Goal: Information Seeking & Learning: Find specific fact

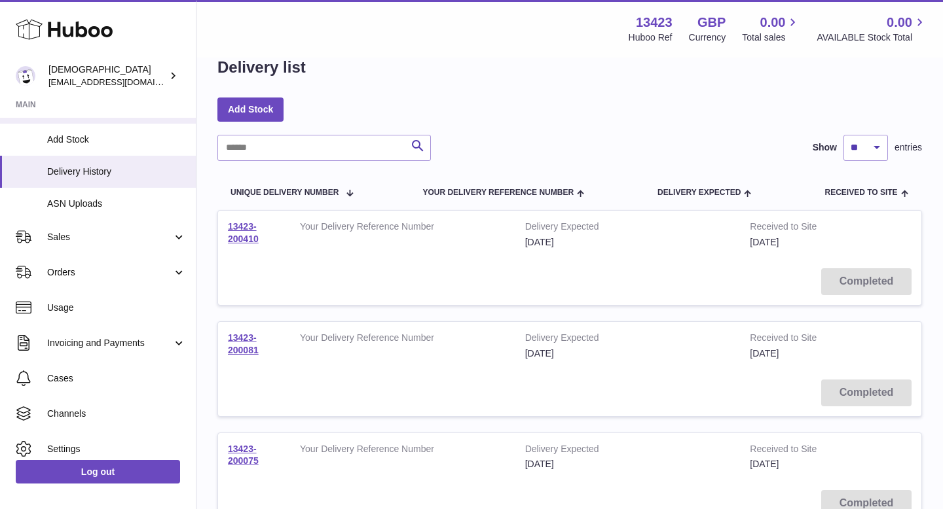
scroll to position [209, 0]
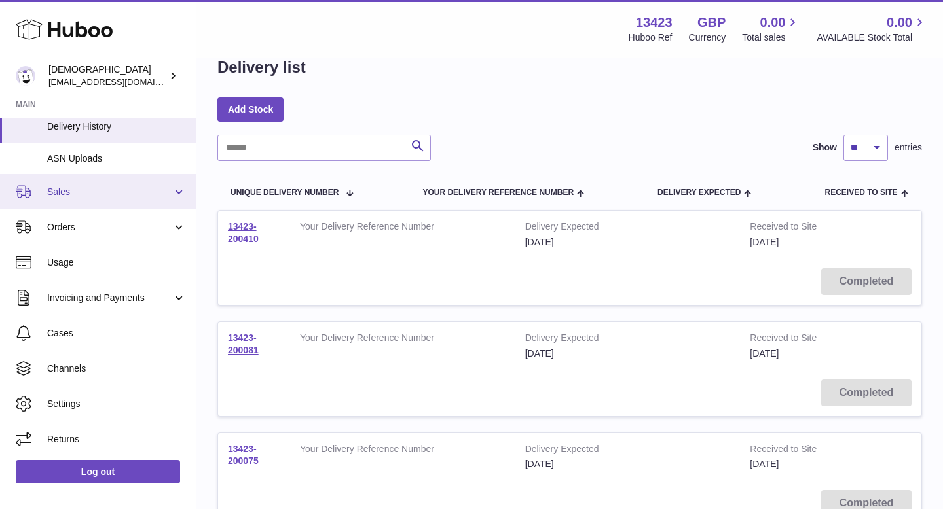
click at [103, 202] on link "Sales" at bounding box center [98, 191] width 196 height 35
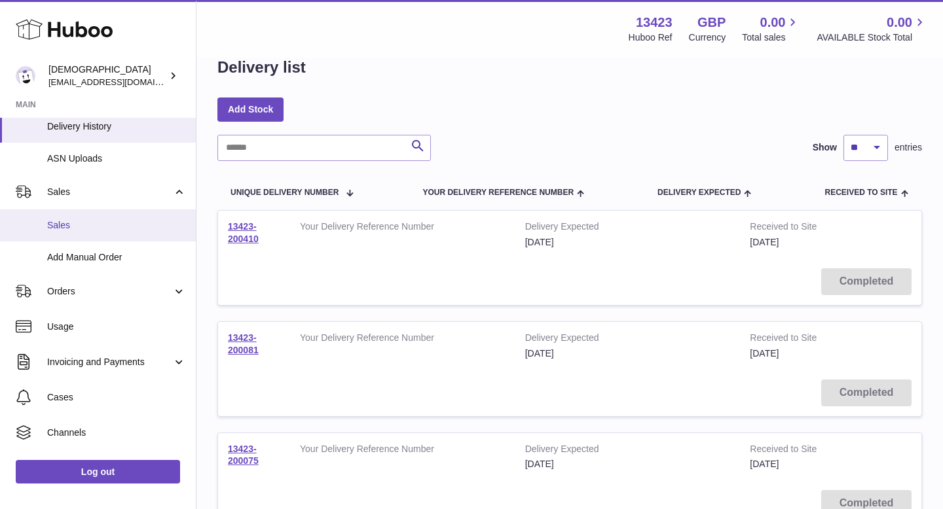
click at [103, 235] on link "Sales" at bounding box center [98, 225] width 196 height 32
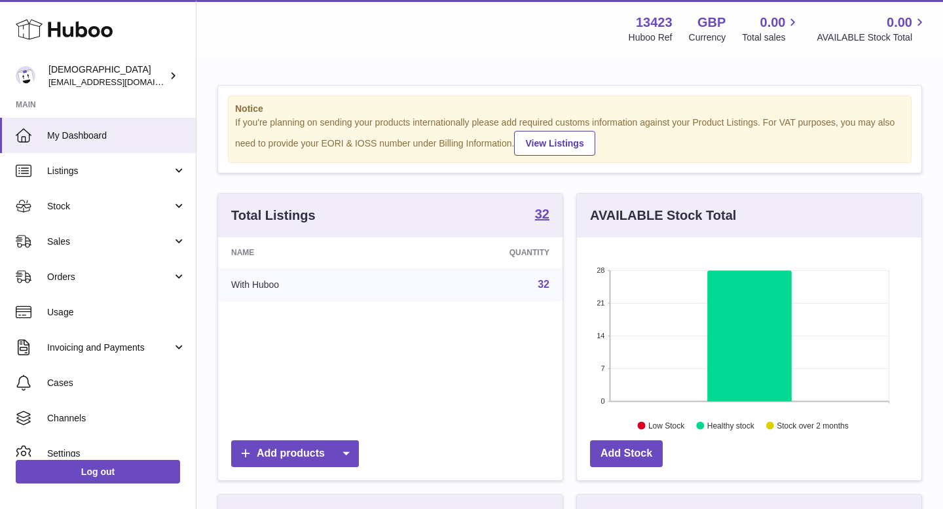
scroll to position [204, 344]
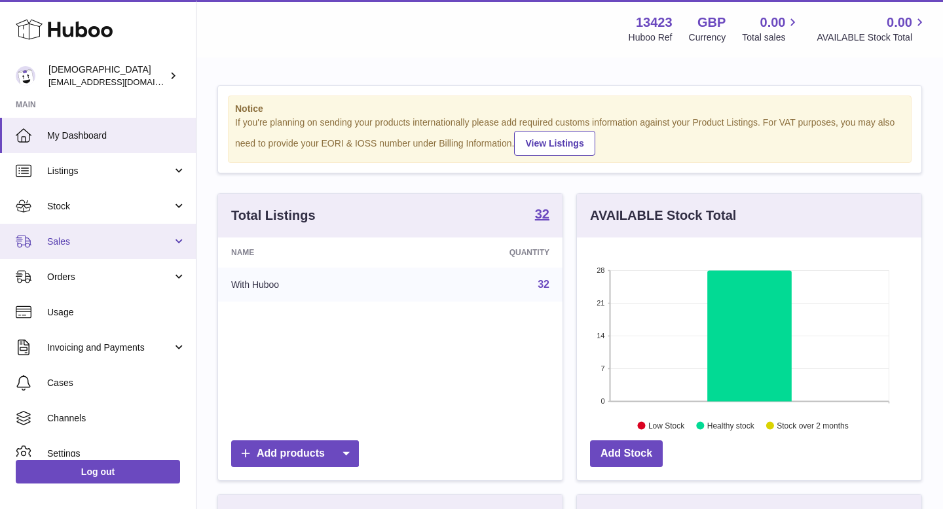
click at [103, 235] on link "Sales" at bounding box center [98, 241] width 196 height 35
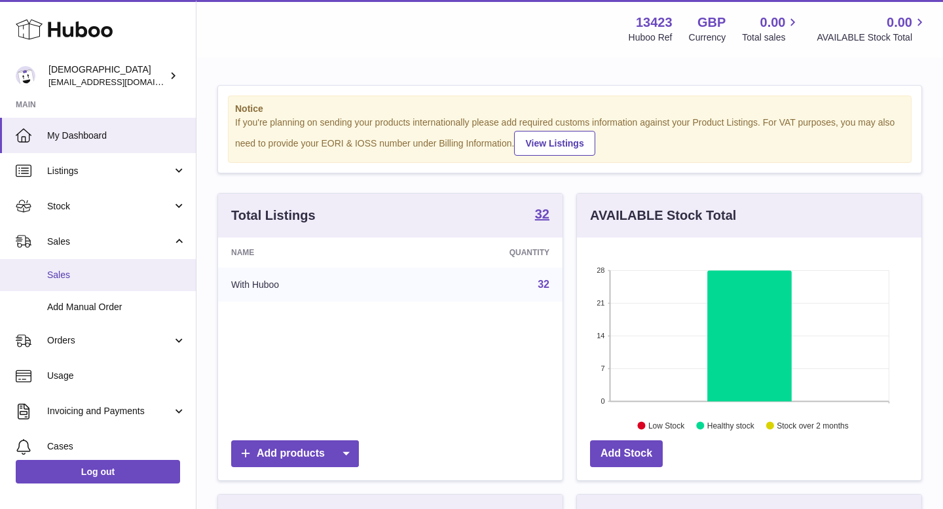
click at [105, 283] on link "Sales" at bounding box center [98, 275] width 196 height 32
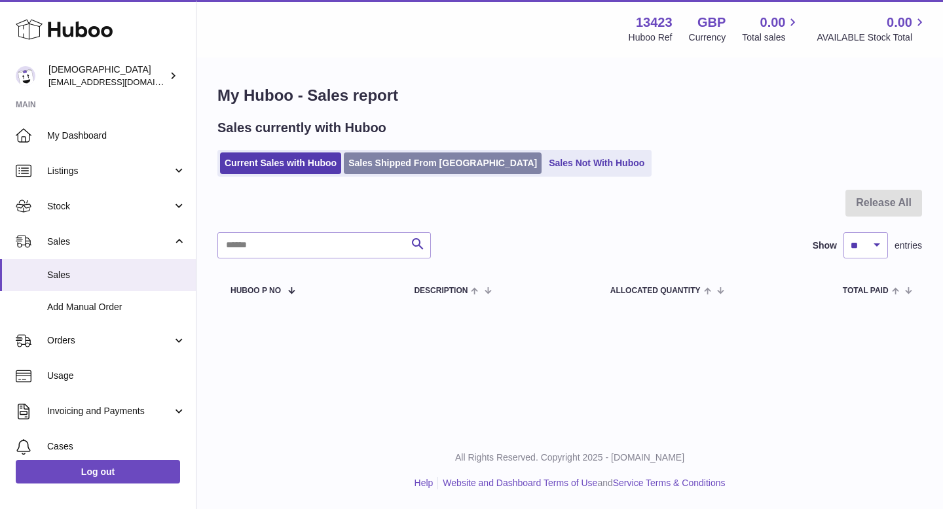
click at [406, 164] on link "Sales Shipped From Huboo" at bounding box center [443, 164] width 198 height 22
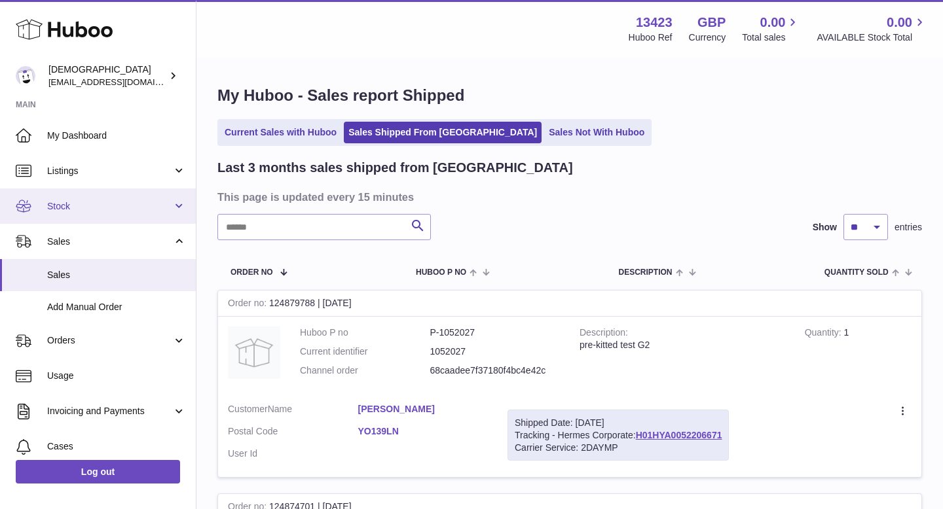
click at [76, 200] on span "Stock" at bounding box center [109, 206] width 125 height 12
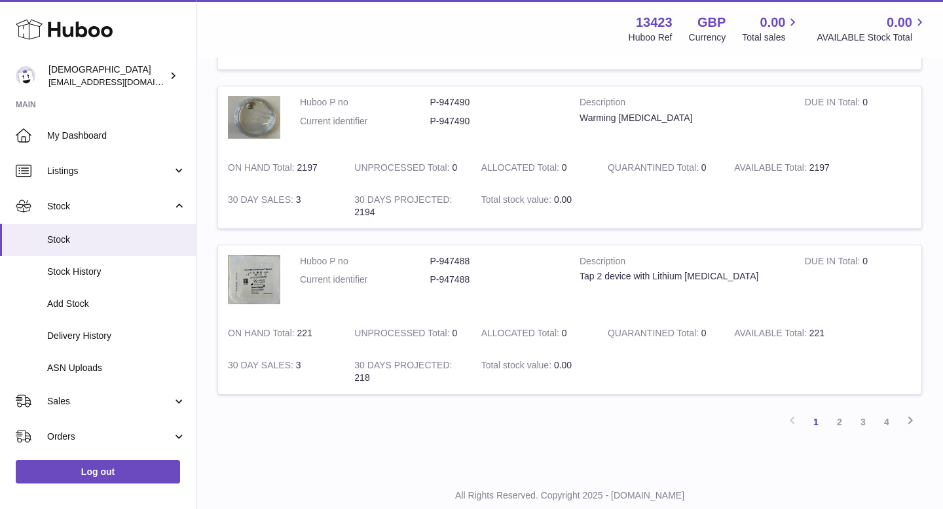
scroll to position [1540, 0]
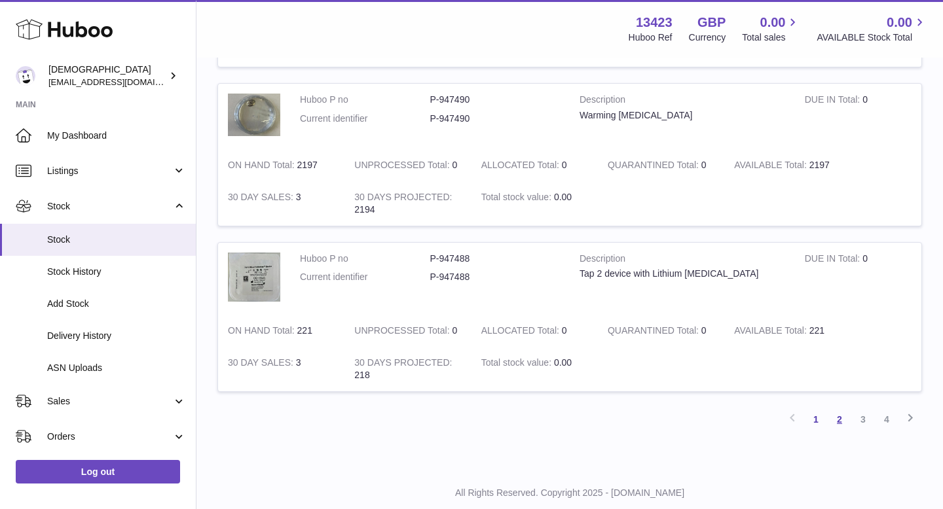
click at [837, 422] on link "2" at bounding box center [839, 420] width 24 height 24
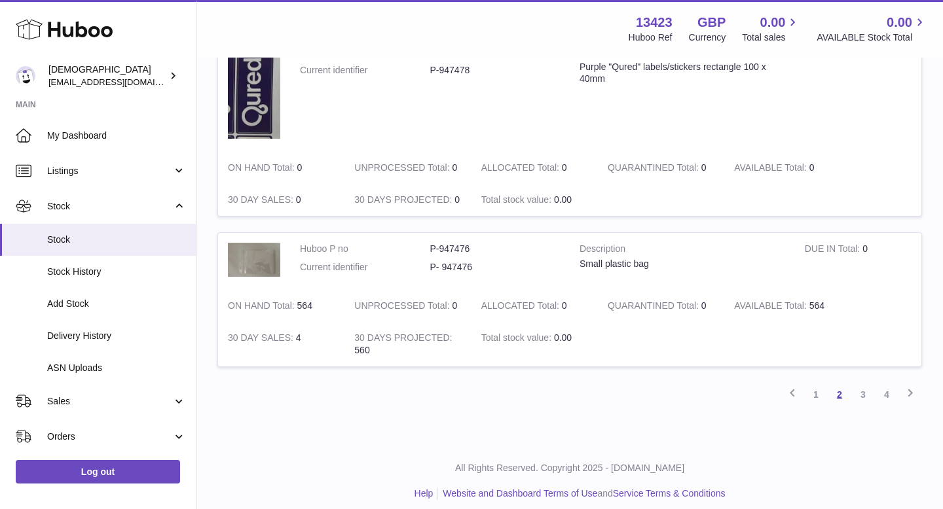
scroll to position [1475, 0]
click at [861, 395] on link "3" at bounding box center [863, 394] width 24 height 24
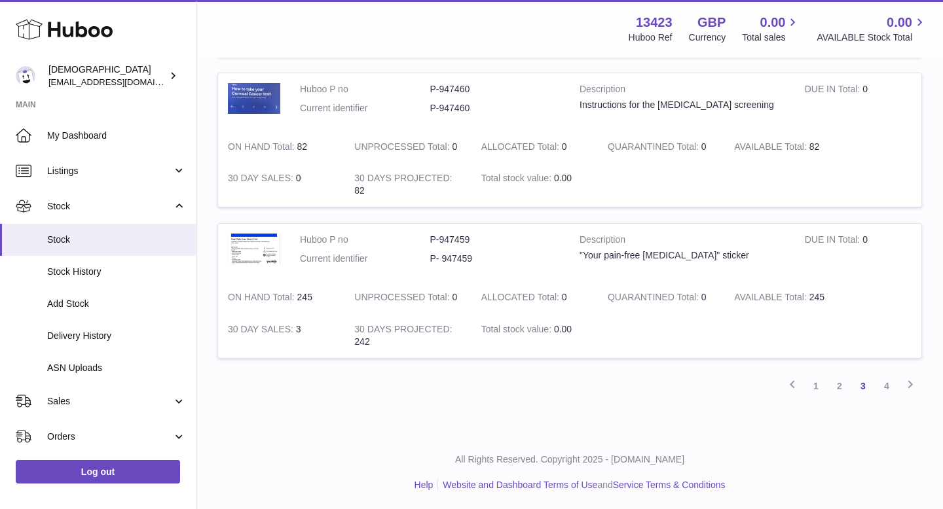
scroll to position [1598, 0]
click at [884, 383] on link "4" at bounding box center [886, 385] width 24 height 24
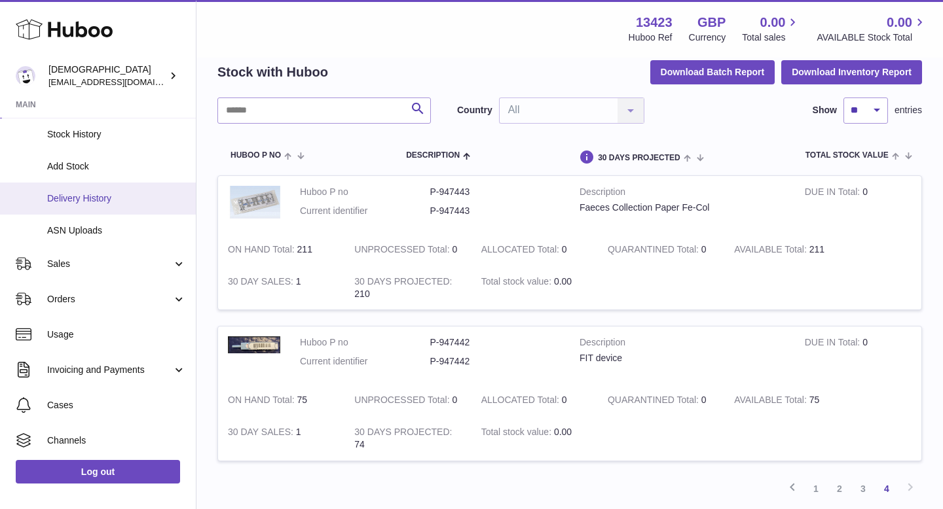
scroll to position [209, 0]
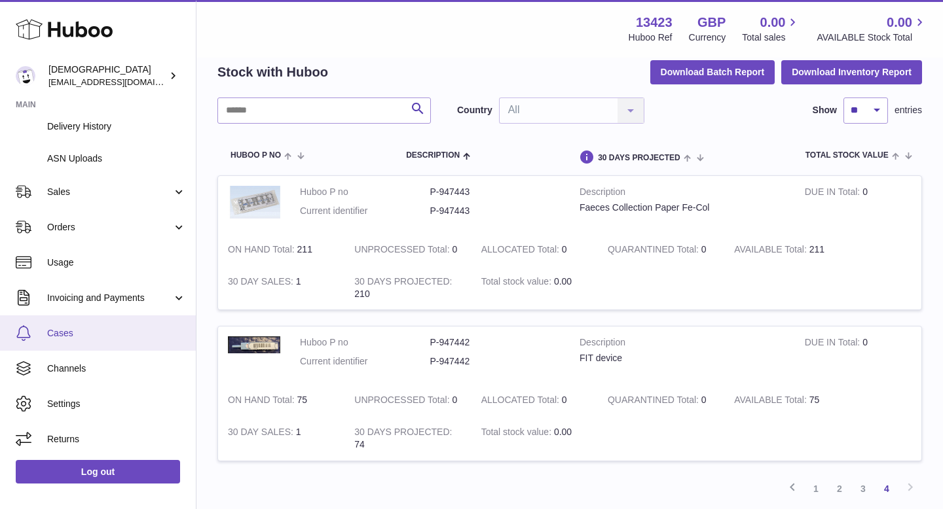
click at [73, 329] on span "Cases" at bounding box center [116, 333] width 139 height 12
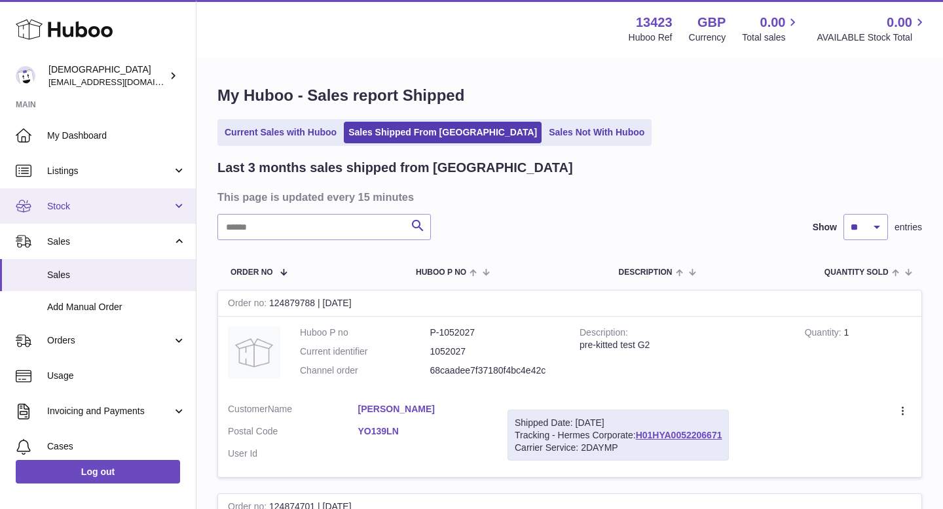
click at [79, 198] on link "Stock" at bounding box center [98, 206] width 196 height 35
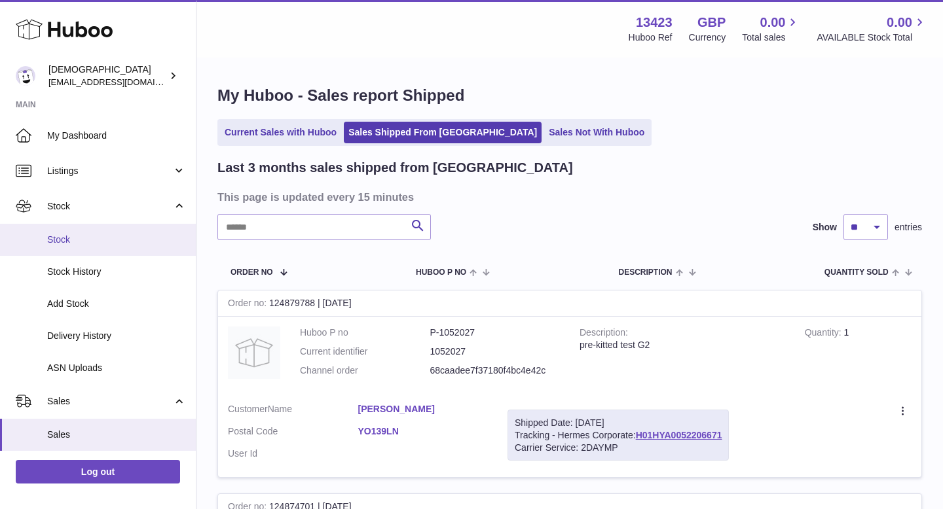
click at [76, 236] on span "Stock" at bounding box center [116, 240] width 139 height 12
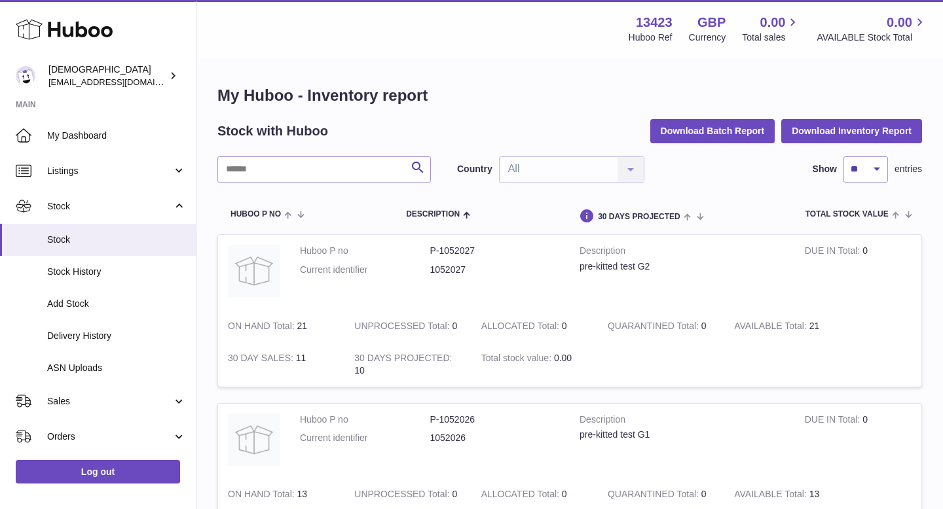
drag, startPoint x: 429, startPoint y: 418, endPoint x: 471, endPoint y: 422, distance: 41.5
click at [471, 422] on dd "P-1052026" at bounding box center [495, 420] width 130 height 12
drag, startPoint x: 429, startPoint y: 418, endPoint x: 479, endPoint y: 424, distance: 50.7
click at [479, 424] on dl "Huboo P no P-1052026 Current identifier 1052026" at bounding box center [430, 433] width 260 height 38
copy dl "P-1052026"
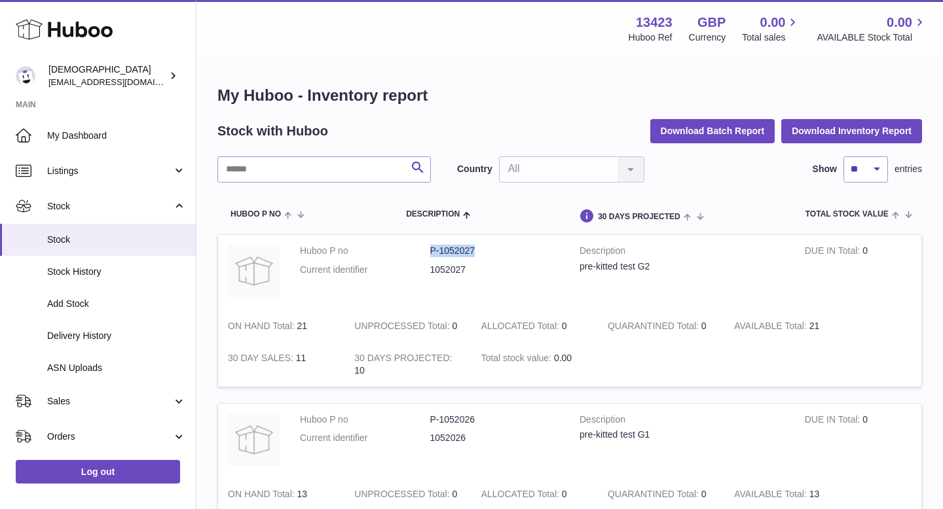
drag, startPoint x: 431, startPoint y: 251, endPoint x: 475, endPoint y: 253, distance: 43.9
click at [475, 253] on dd "P-1052027" at bounding box center [495, 251] width 130 height 12
copy dd "P-1052027"
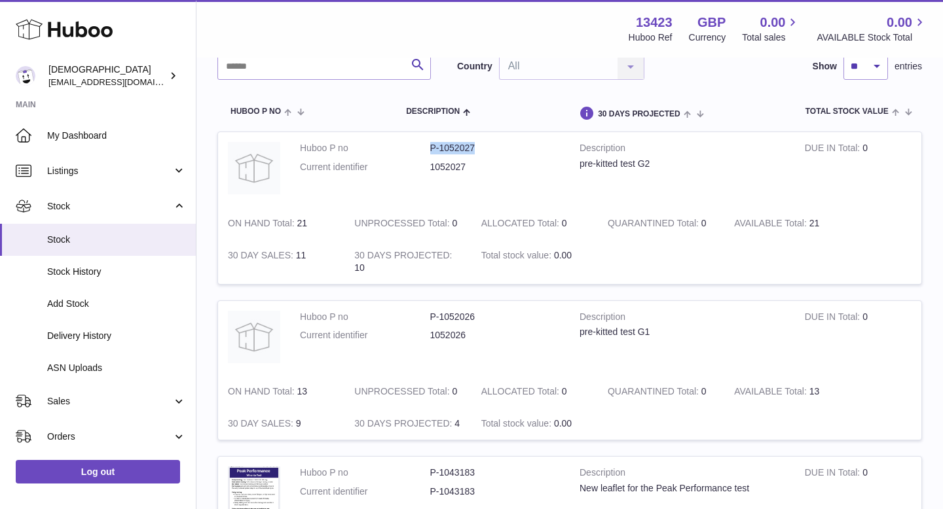
scroll to position [90, 0]
